Goal: Transaction & Acquisition: Purchase product/service

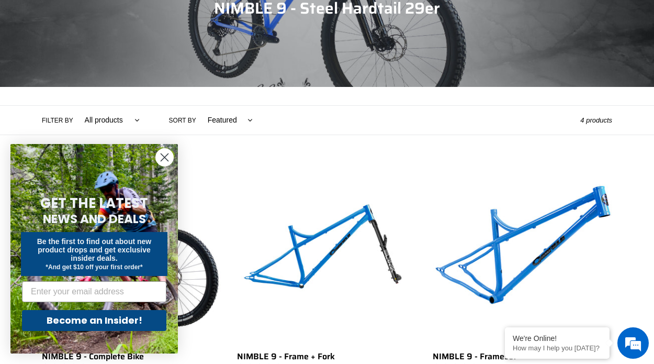
scroll to position [153, 0]
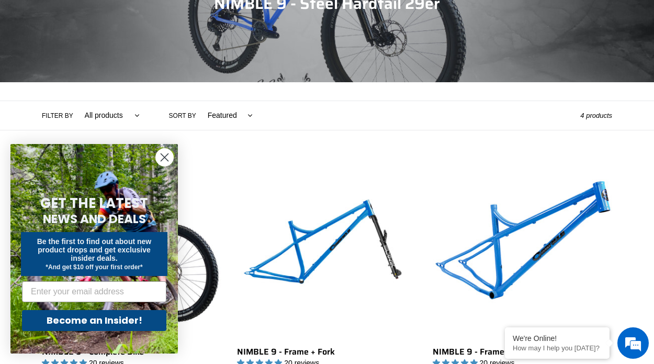
click at [160, 159] on circle "Close dialog" at bounding box center [164, 157] width 17 height 17
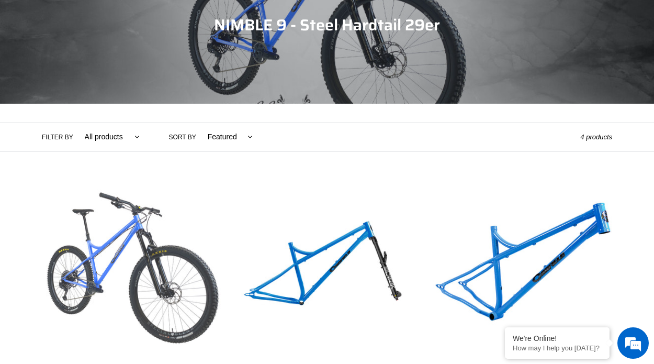
scroll to position [0, 0]
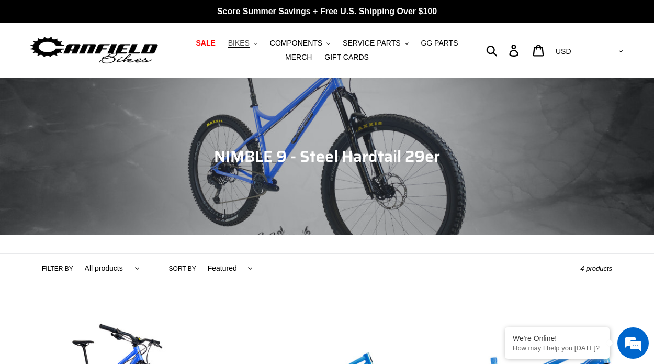
click at [237, 38] on button "BIKES .cls-1{fill:#231f20}" at bounding box center [243, 43] width 40 height 14
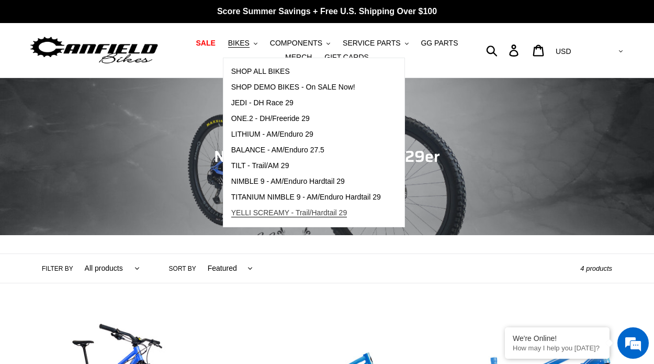
click at [258, 210] on span "YELLI SCREAMY - Trail/Hardtail 29" at bounding box center [289, 212] width 116 height 9
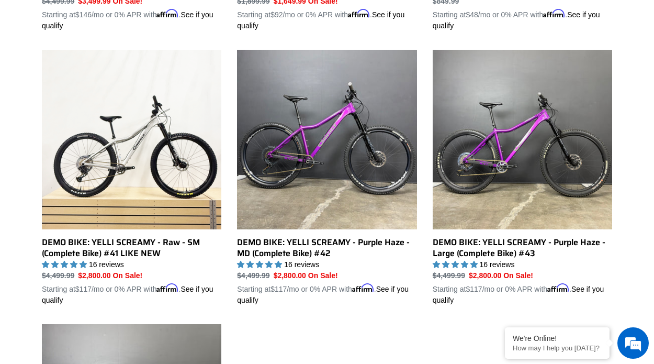
scroll to position [528, 0]
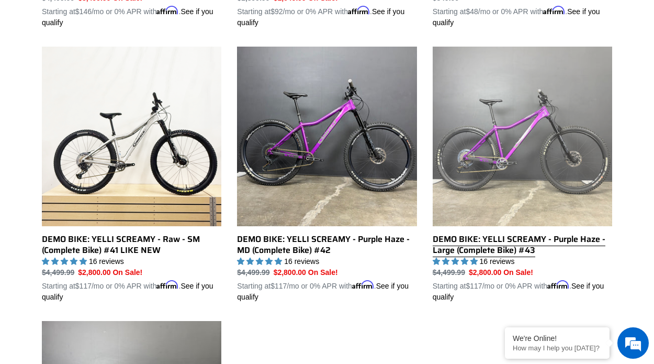
click at [470, 133] on link "DEMO BIKE: YELLI SCREAMY - Purple Haze - Large (Complete Bike) #43" at bounding box center [522, 175] width 179 height 256
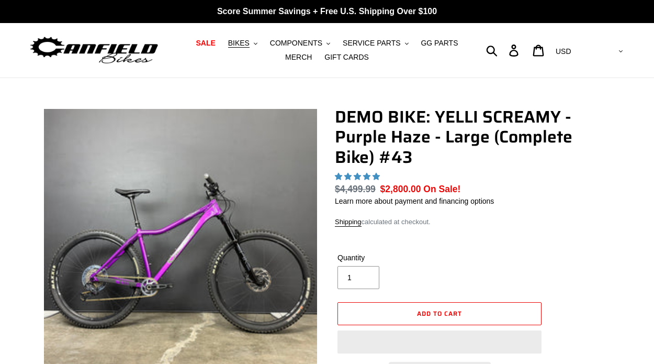
select select "highest-rating"
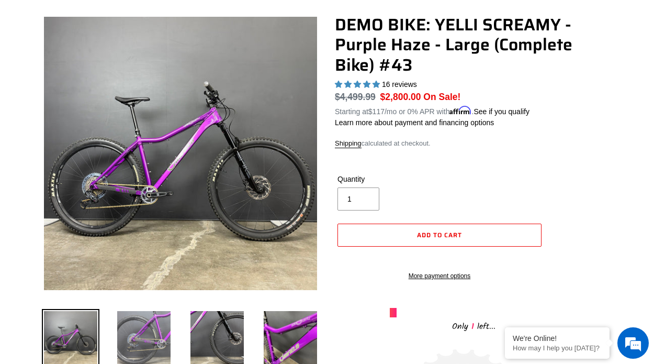
click at [157, 321] on img at bounding box center [144, 338] width 58 height 58
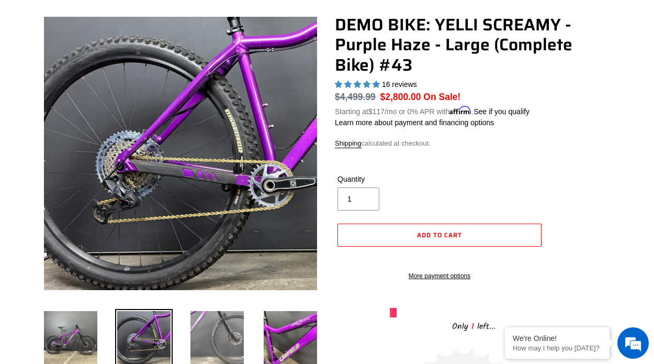
click at [210, 309] on img at bounding box center [217, 338] width 58 height 58
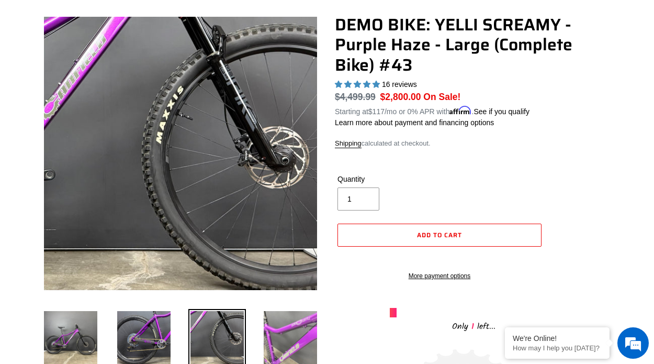
click at [274, 315] on img at bounding box center [291, 338] width 58 height 58
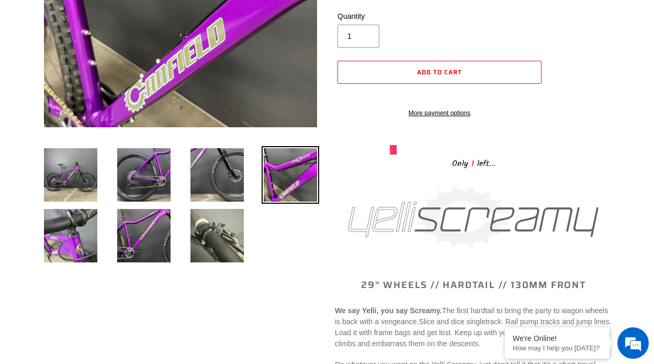
scroll to position [256, 0]
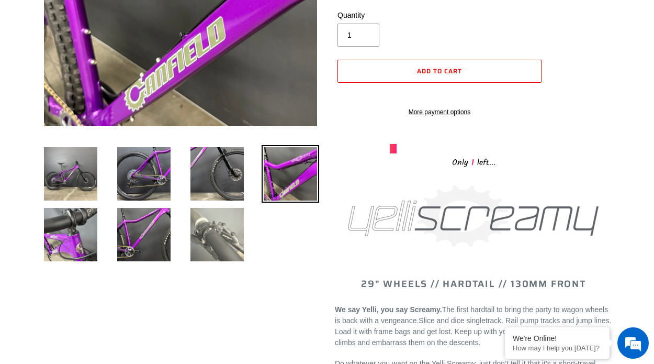
click at [210, 221] on img at bounding box center [217, 235] width 58 height 58
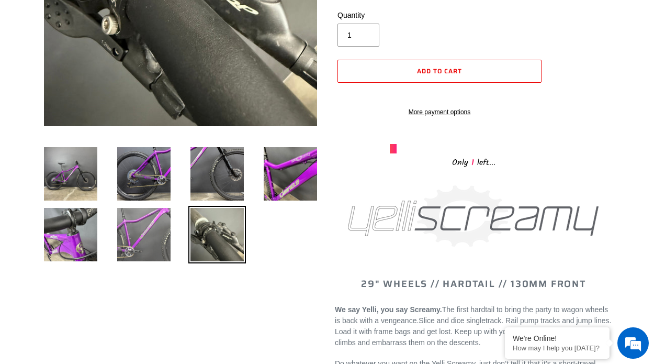
click at [155, 218] on img at bounding box center [144, 235] width 58 height 58
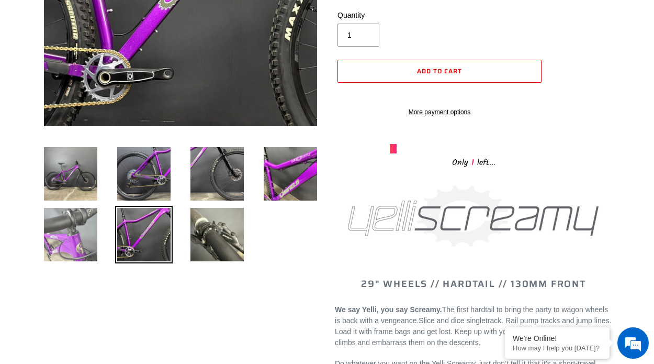
click at [81, 216] on img at bounding box center [71, 235] width 58 height 58
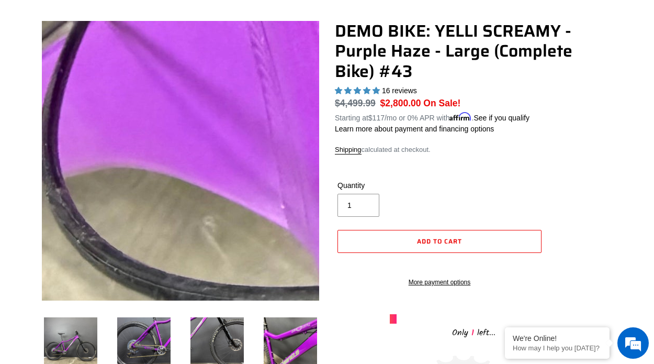
scroll to position [88, 0]
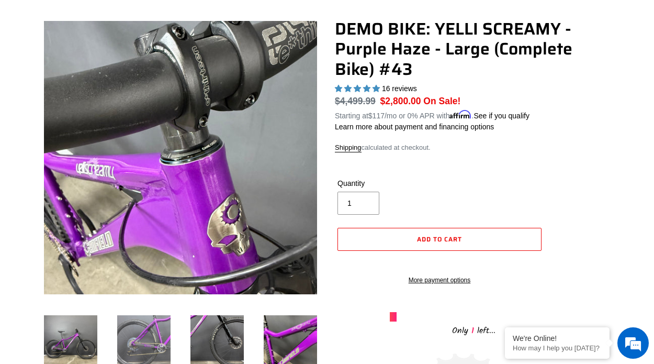
click at [169, 323] on img at bounding box center [144, 342] width 58 height 58
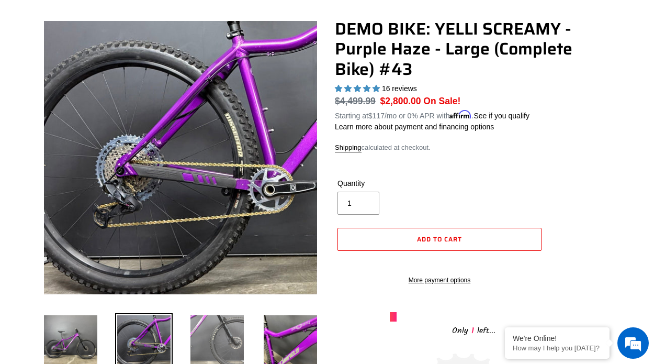
click at [218, 318] on img at bounding box center [217, 342] width 58 height 58
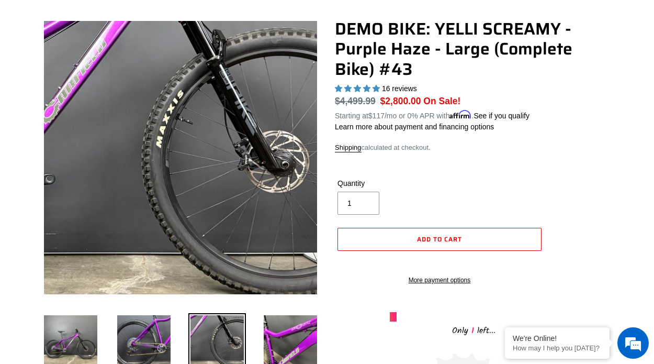
click at [65, 311] on div "Previous slide Next slide" at bounding box center [172, 227] width 293 height 416
click at [69, 331] on img at bounding box center [71, 342] width 58 height 58
